Goal: Information Seeking & Learning: Learn about a topic

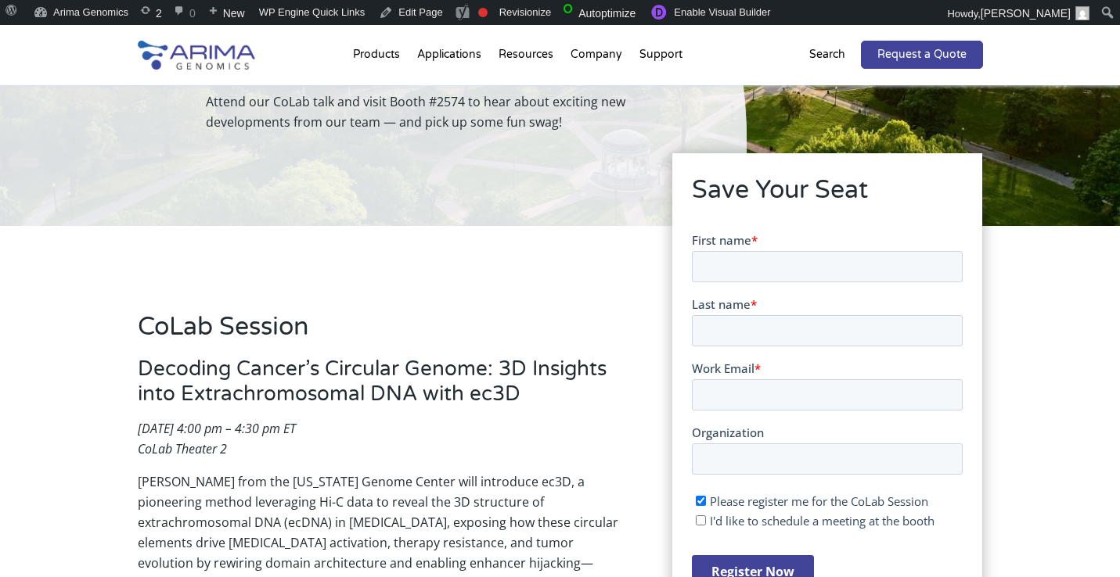
scroll to position [169, 0]
click at [327, 395] on h3 "Decoding Cancer’s Circular Genome: 3D Insights into Extrachromosomal DNA with e…" at bounding box center [382, 387] width 488 height 62
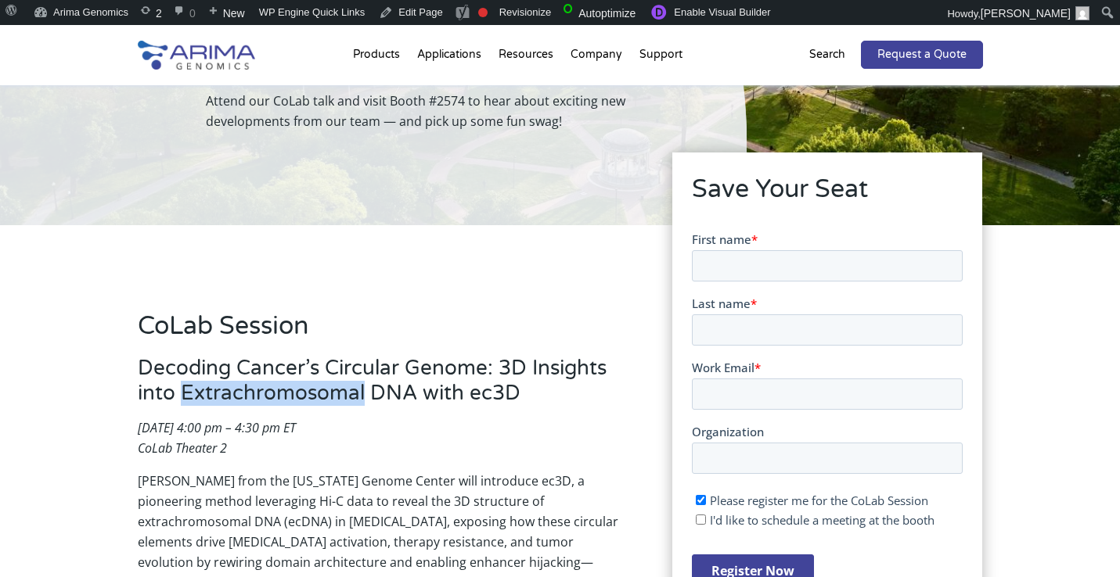
click at [327, 395] on h3 "Decoding Cancer’s Circular Genome: 3D Insights into Extrachromosomal DNA with e…" at bounding box center [382, 387] width 488 height 62
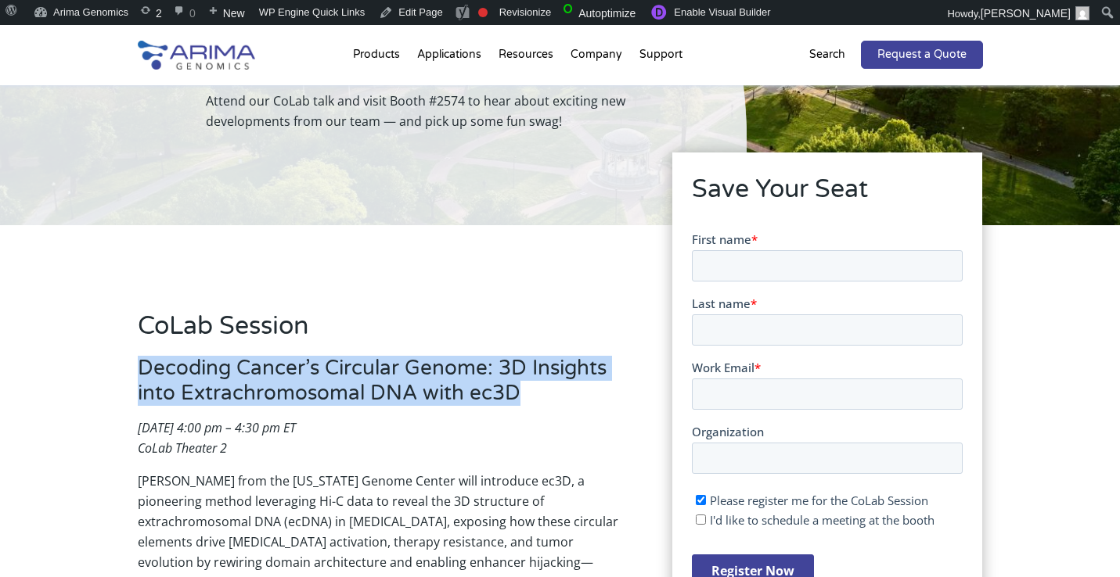
click at [327, 395] on h3 "Decoding Cancer’s Circular Genome: 3D Insights into Extrachromosomal DNA with e…" at bounding box center [382, 387] width 488 height 62
copy h3 "Decoding Cancer’s Circular Genome: 3D Insights into Extrachromosomal DNA with e…"
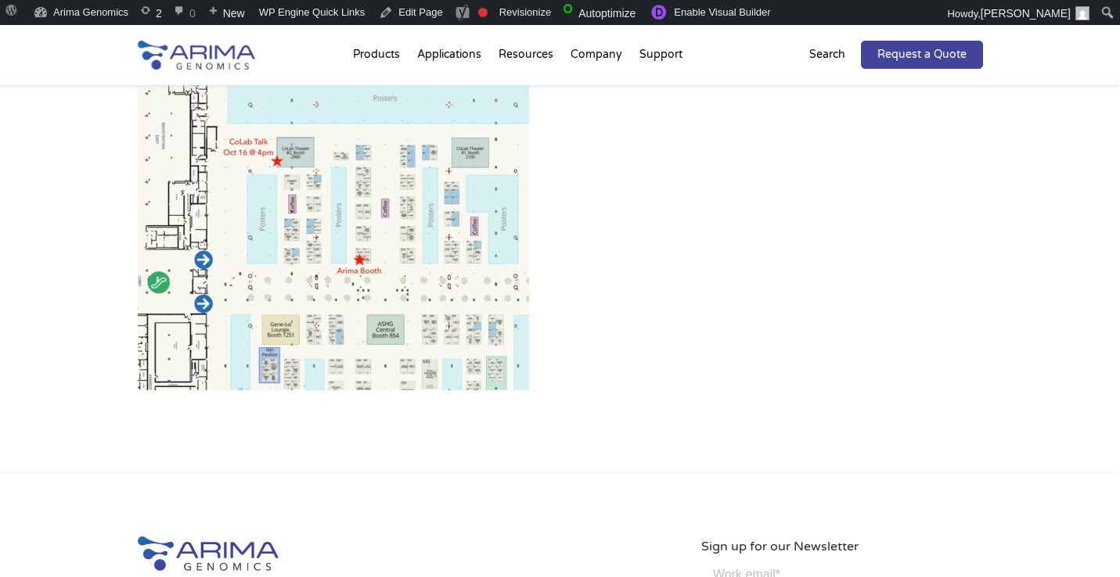
scroll to position [941, 0]
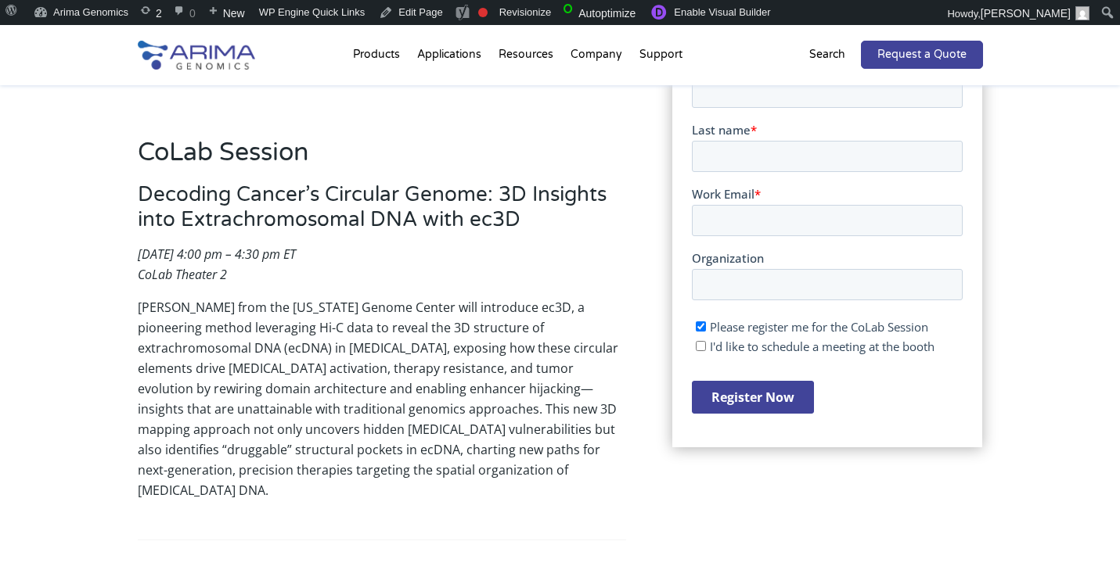
scroll to position [343, 0]
click at [206, 200] on h3 "Decoding Cancer’s Circular Genome: 3D Insights into Extrachromosomal DNA with e…" at bounding box center [382, 213] width 488 height 62
copy h3 "Decoding"
click at [206, 200] on h3 "Decoding Cancer’s Circular Genome: 3D Insights into Extrachromosomal DNA with e…" at bounding box center [382, 213] width 488 height 62
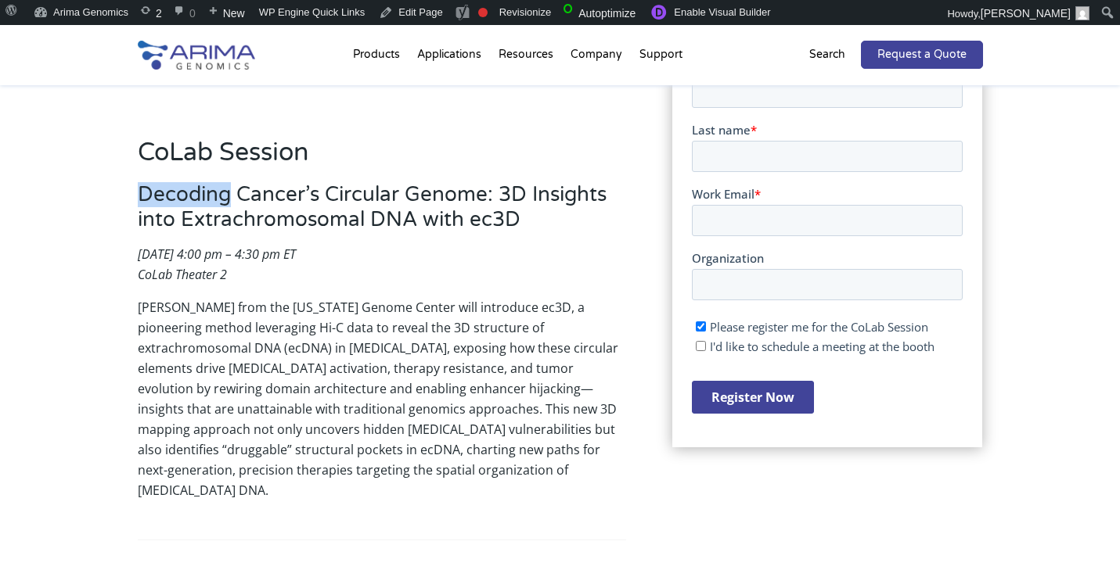
click at [206, 200] on h3 "Decoding Cancer’s Circular Genome: 3D Insights into Extrachromosomal DNA with e…" at bounding box center [382, 213] width 488 height 62
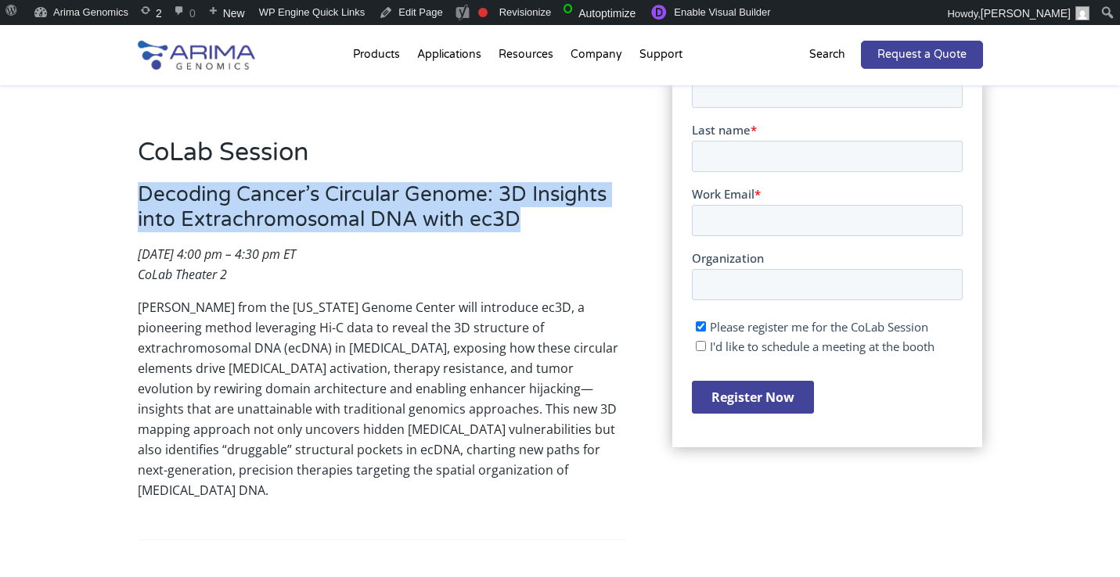
click at [206, 200] on h3 "Decoding Cancer’s Circular Genome: 3D Insights into Extrachromosomal DNA with e…" at bounding box center [382, 213] width 488 height 62
